Goal: Task Accomplishment & Management: Complete application form

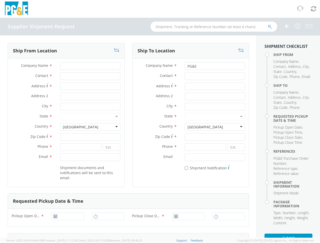
click at [160, 130] on div "Country * [GEOGRAPHIC_DATA] [GEOGRAPHIC_DATA] [GEOGRAPHIC_DATA] [GEOGRAPHIC_DAT…" at bounding box center [190, 127] width 116 height 8
click at [16, 9] on img at bounding box center [16, 9] width 25 height 15
click at [300, 9] on icon at bounding box center [300, 9] width 6 height 6
click at [313, 9] on icon at bounding box center [312, 9] width 5 height 6
click at [286, 26] on icon at bounding box center [286, 26] width 6 height 6
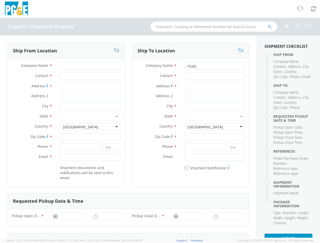
click at [297, 26] on icon at bounding box center [297, 26] width 7 height 6
click at [308, 26] on icon at bounding box center [308, 26] width 7 height 6
click at [114, 51] on icon at bounding box center [116, 50] width 5 height 5
type input "PG&E"
